Goal: Transaction & Acquisition: Purchase product/service

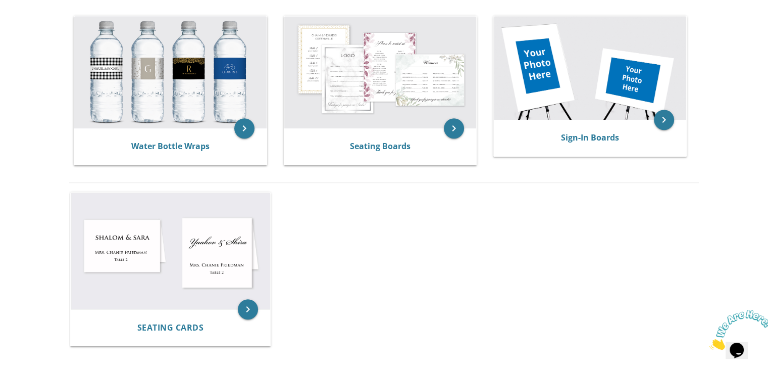
scroll to position [570, 0]
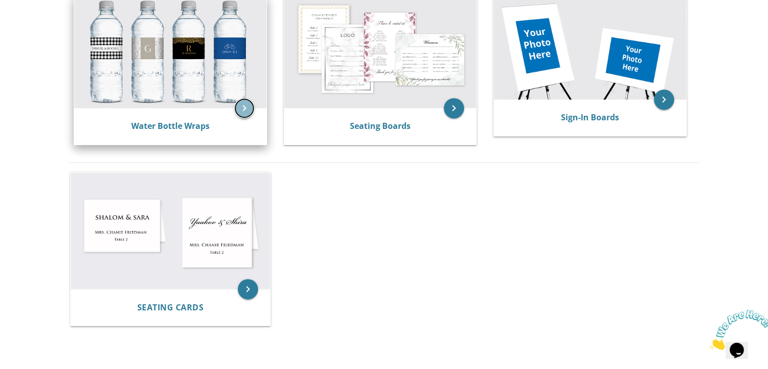
click at [242, 112] on icon "keyboard_arrow_right" at bounding box center [244, 108] width 20 height 20
click at [191, 126] on link "Water Bottle Wraps" at bounding box center [170, 125] width 78 height 11
click at [175, 126] on link "Water Bottle Wraps" at bounding box center [170, 125] width 78 height 11
click at [247, 105] on icon "keyboard_arrow_right" at bounding box center [244, 108] width 20 height 20
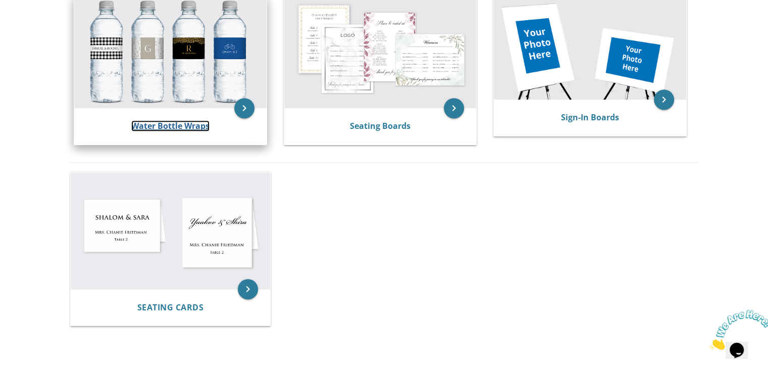
click at [179, 121] on link "Water Bottle Wraps" at bounding box center [170, 125] width 78 height 11
click at [167, 126] on link "Water Bottle Wraps" at bounding box center [170, 125] width 78 height 11
click at [177, 128] on link "Water Bottle Wraps" at bounding box center [170, 125] width 78 height 11
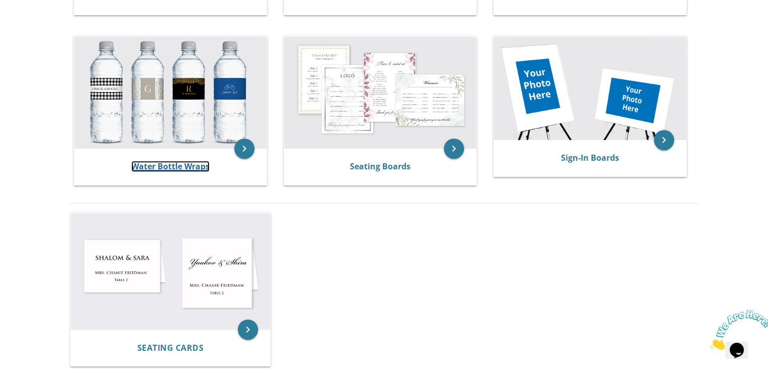
scroll to position [555, 0]
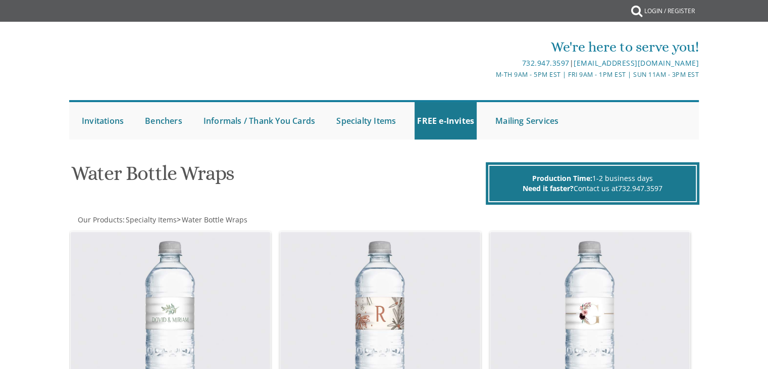
drag, startPoint x: 0, startPoint y: 0, endPoint x: 194, endPoint y: 140, distance: 239.2
click at [194, 140] on div "Submit Invitations Weddings Bar Mitzvah Bat Mitzvah Wedding Minis Kiddush Minis…" at bounding box center [384, 120] width 631 height 50
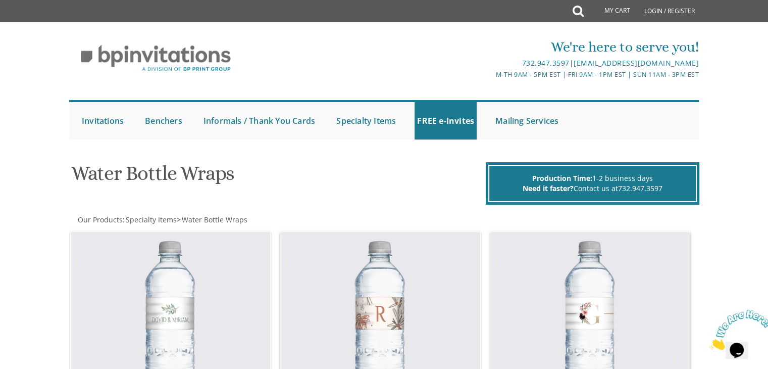
click at [710, 343] on icon "Close" at bounding box center [710, 347] width 0 height 9
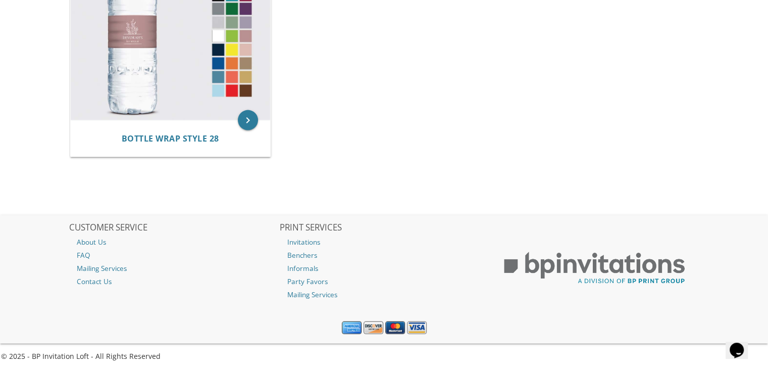
scroll to position [2257, 0]
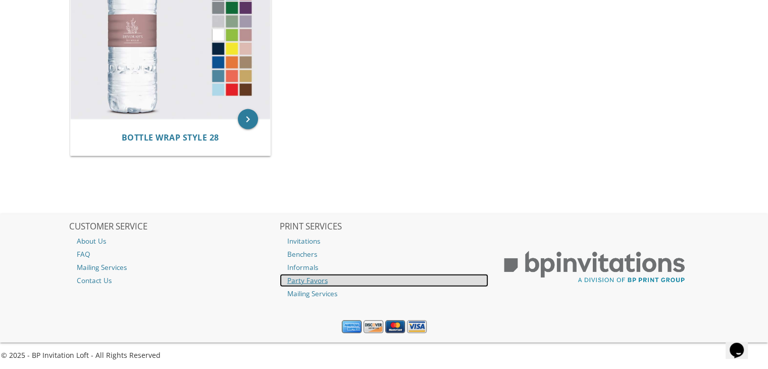
click at [308, 281] on link "Party Favors" at bounding box center [384, 280] width 209 height 13
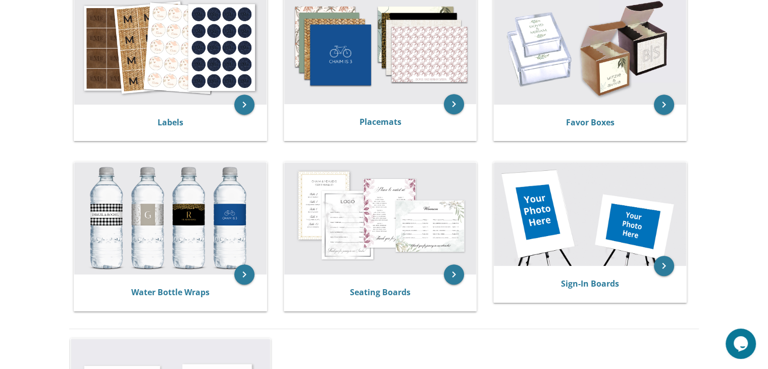
scroll to position [422, 0]
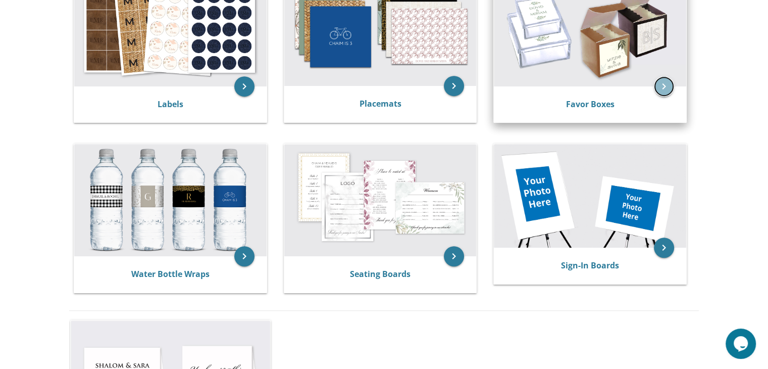
click at [662, 86] on icon "keyboard_arrow_right" at bounding box center [664, 86] width 20 height 20
click at [599, 105] on link "Favor Boxes" at bounding box center [590, 104] width 48 height 11
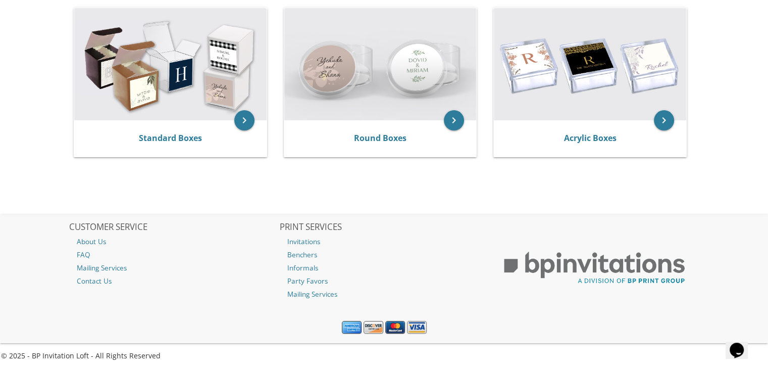
scroll to position [230, 0]
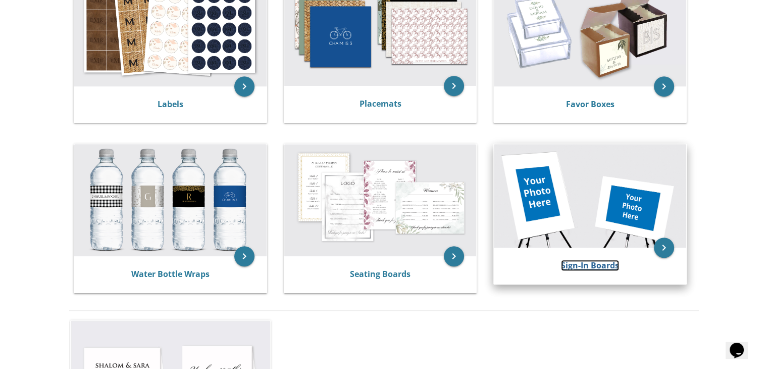
click at [586, 263] on link "Sign-In Boards" at bounding box center [590, 265] width 58 height 11
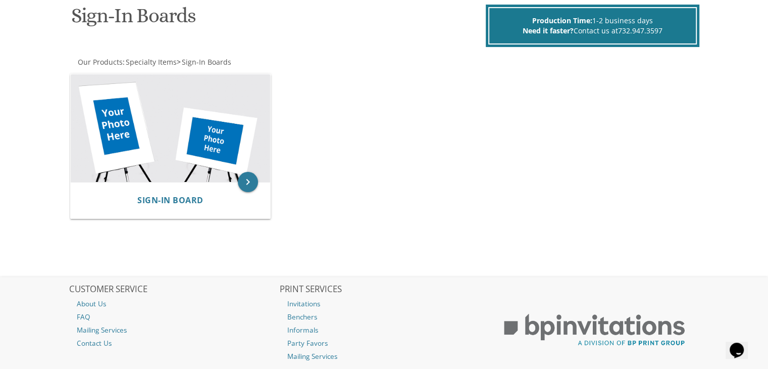
scroll to position [163, 0]
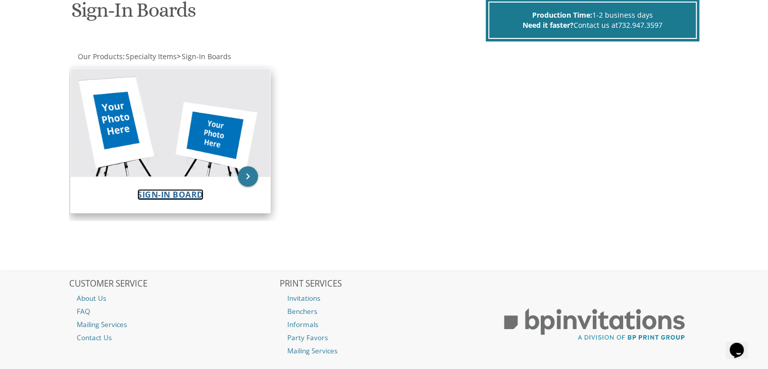
click at [177, 192] on span "Sign-In Board" at bounding box center [170, 194] width 66 height 11
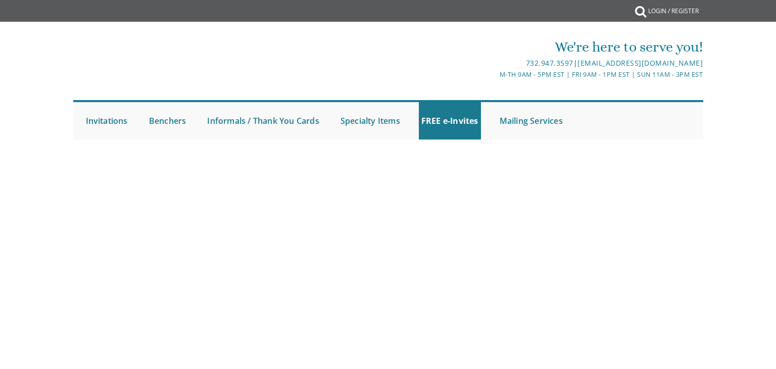
click at [770, 360] on body "My Cart {{shoppingcart.totalQuantityDisplay}} Total: {{shoppingcart.subtotal}} …" at bounding box center [388, 184] width 776 height 369
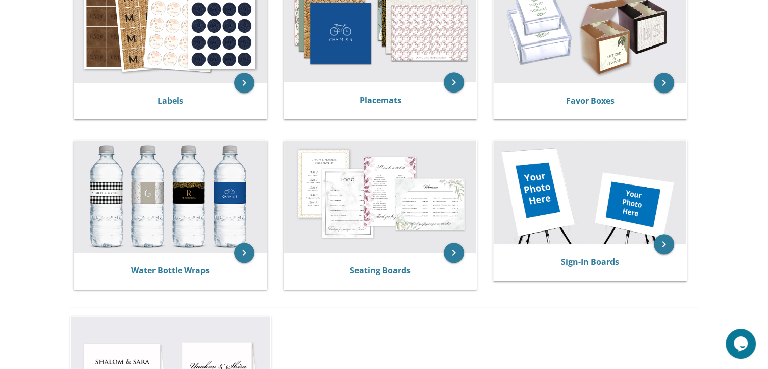
scroll to position [469, 0]
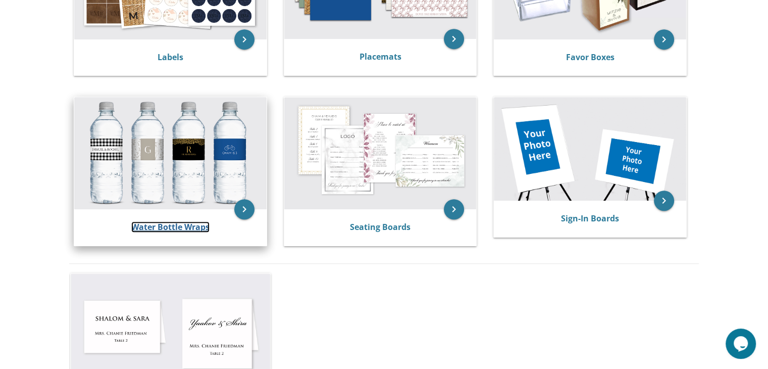
click at [174, 223] on link "Water Bottle Wraps" at bounding box center [170, 226] width 78 height 11
click at [172, 224] on link "Water Bottle Wraps" at bounding box center [170, 226] width 78 height 11
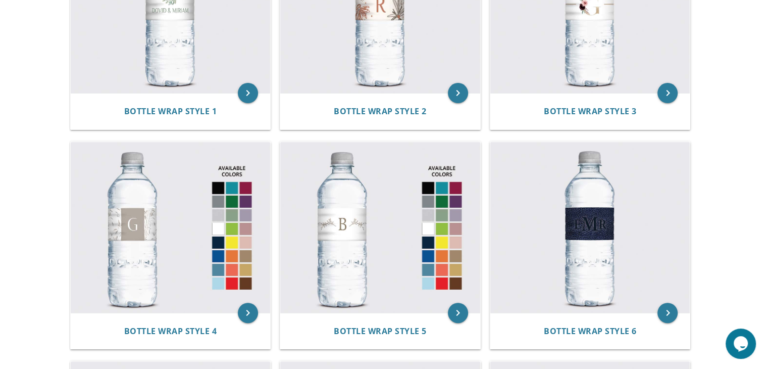
scroll to position [344, 0]
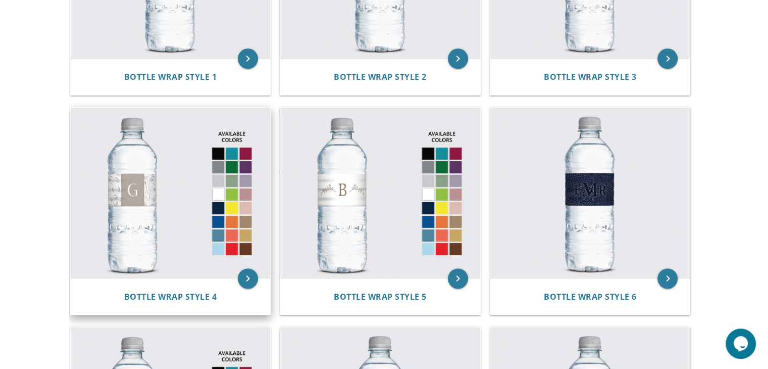
click at [247, 209] on img at bounding box center [171, 193] width 200 height 171
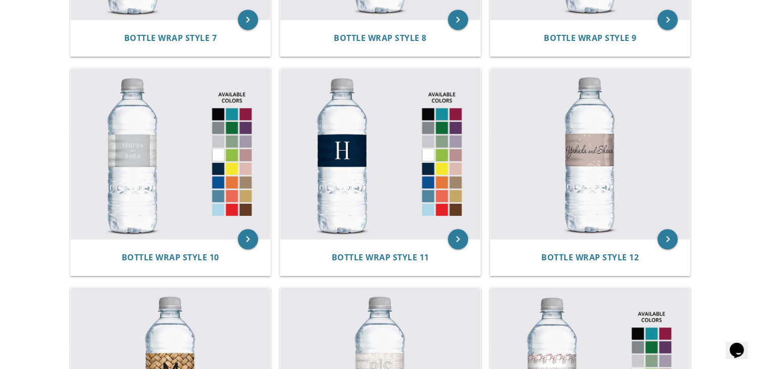
scroll to position [829, 0]
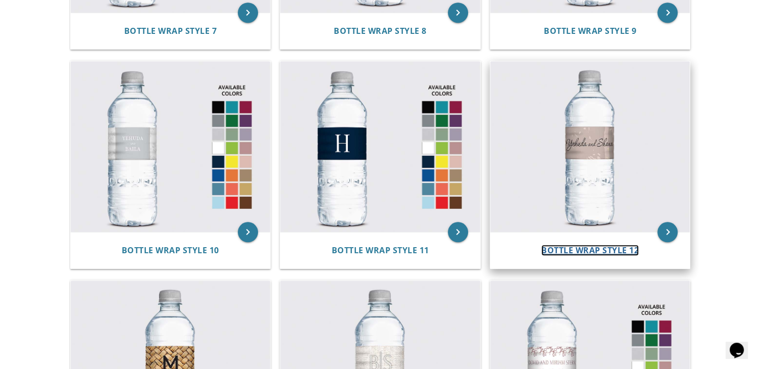
click at [583, 254] on span "Bottle Wrap Style 12" at bounding box center [591, 250] width 98 height 11
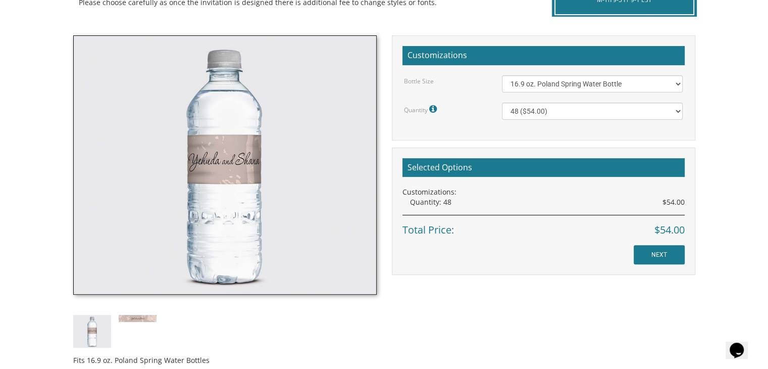
scroll to position [320, 0]
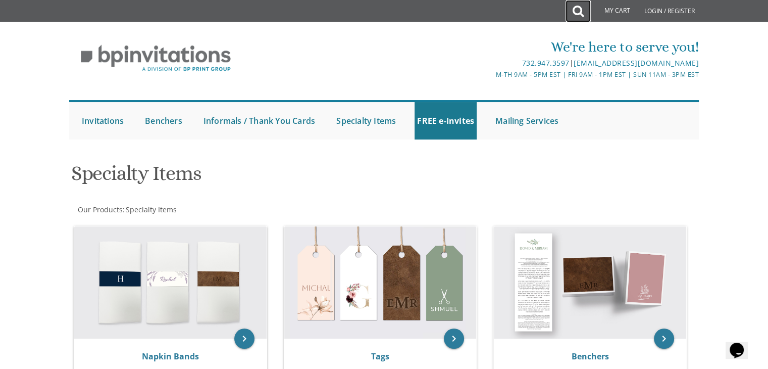
click at [578, 11] on icon at bounding box center [578, 11] width 11 height 20
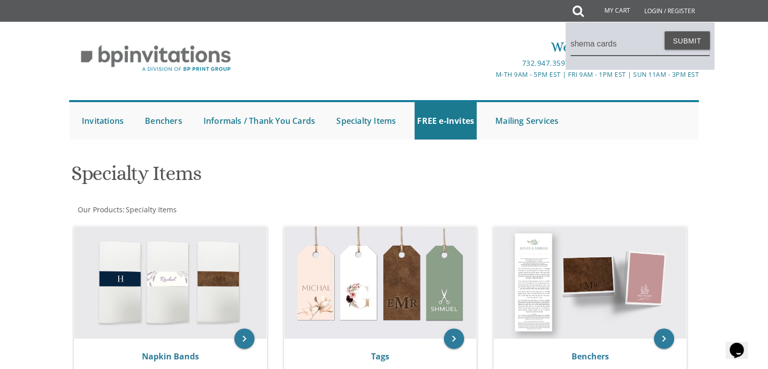
type input "shema cards"
click at [576, 11] on icon at bounding box center [578, 11] width 11 height 20
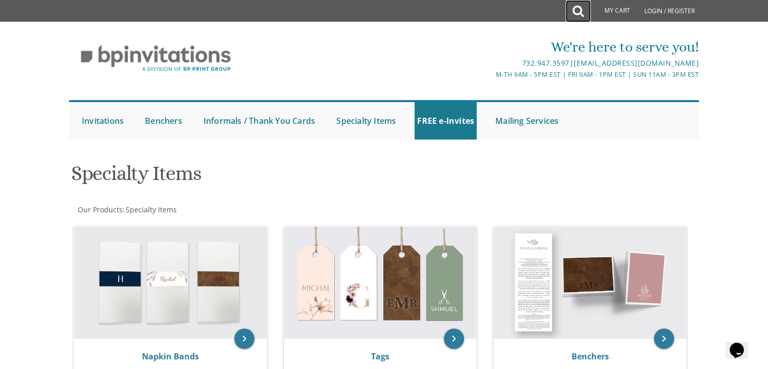
click at [576, 13] on icon at bounding box center [578, 11] width 11 height 20
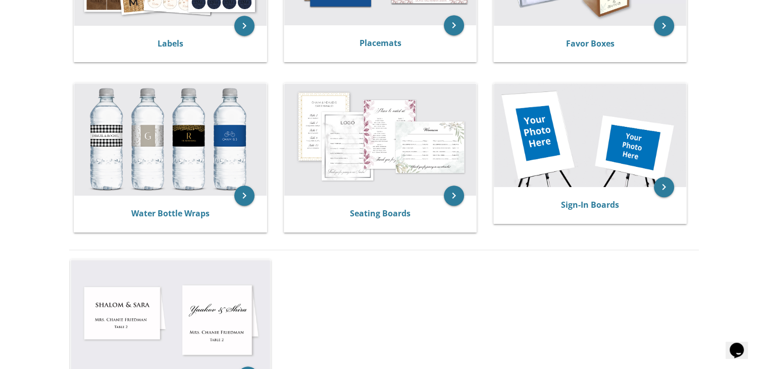
scroll to position [486, 0]
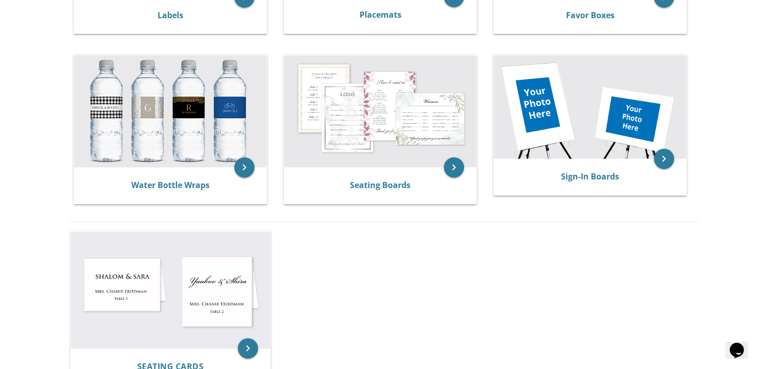
scroll to position [513, 0]
